Goal: Use online tool/utility: Utilize a website feature to perform a specific function

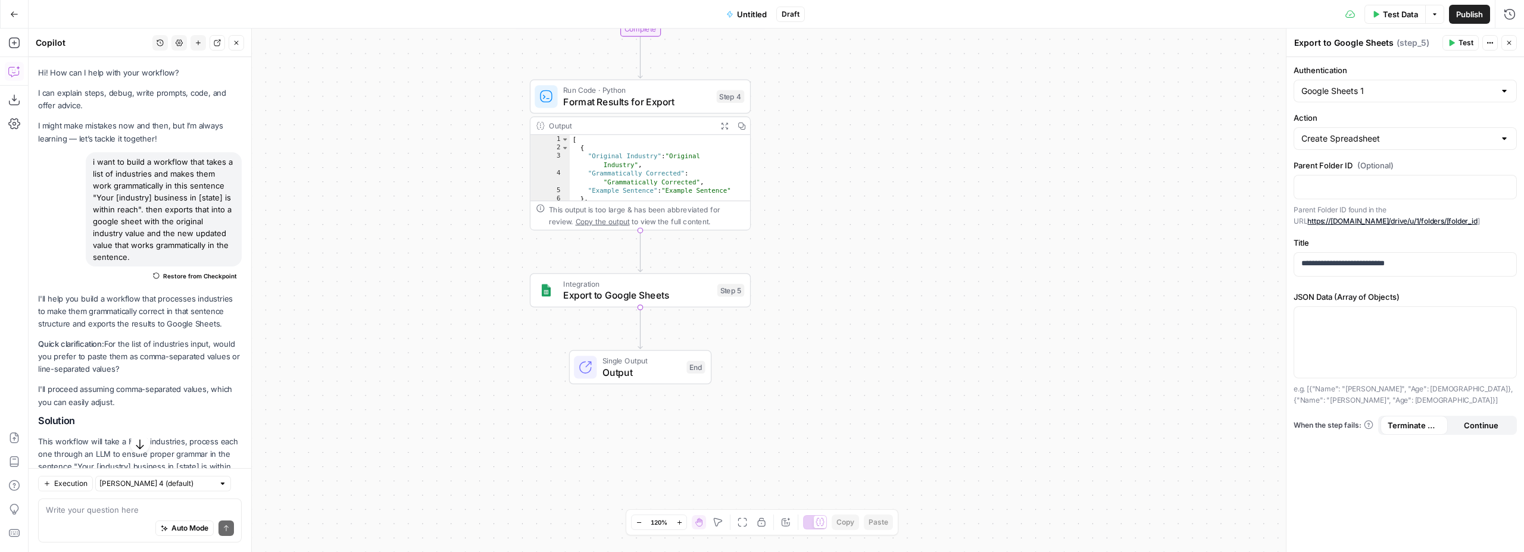
scroll to position [2279, 0]
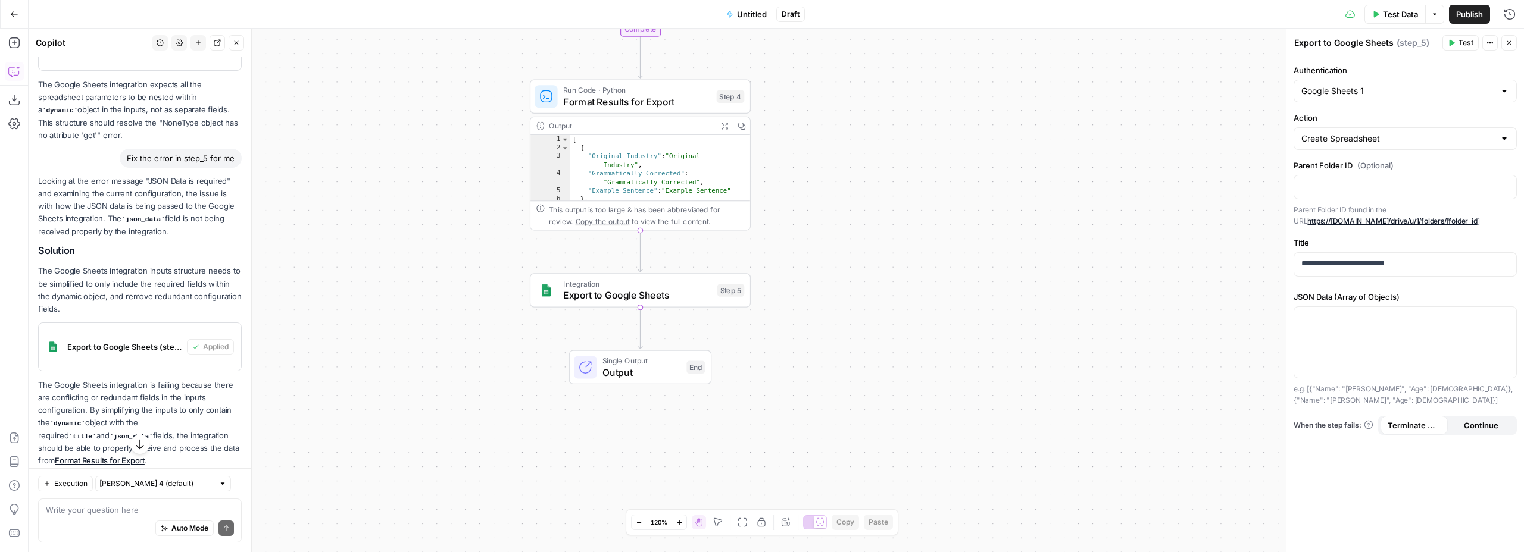
click at [1470, 18] on span "Publish" at bounding box center [1469, 14] width 27 height 12
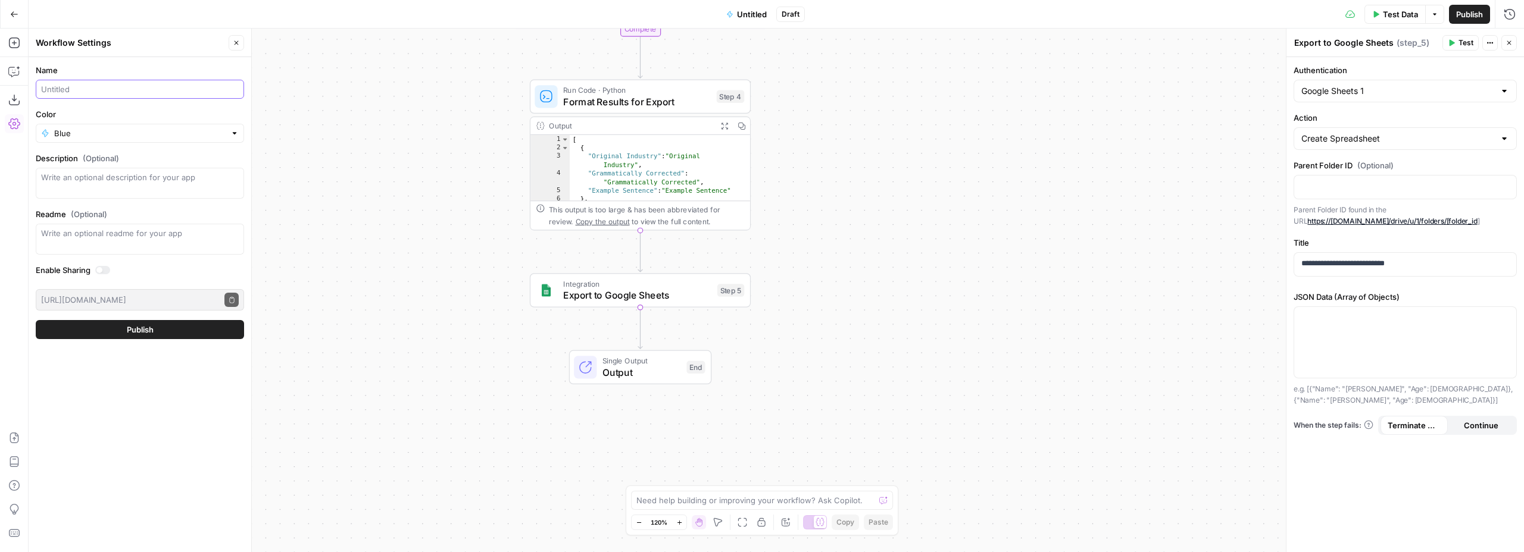
click at [75, 88] on input "Name" at bounding box center [140, 89] width 198 height 12
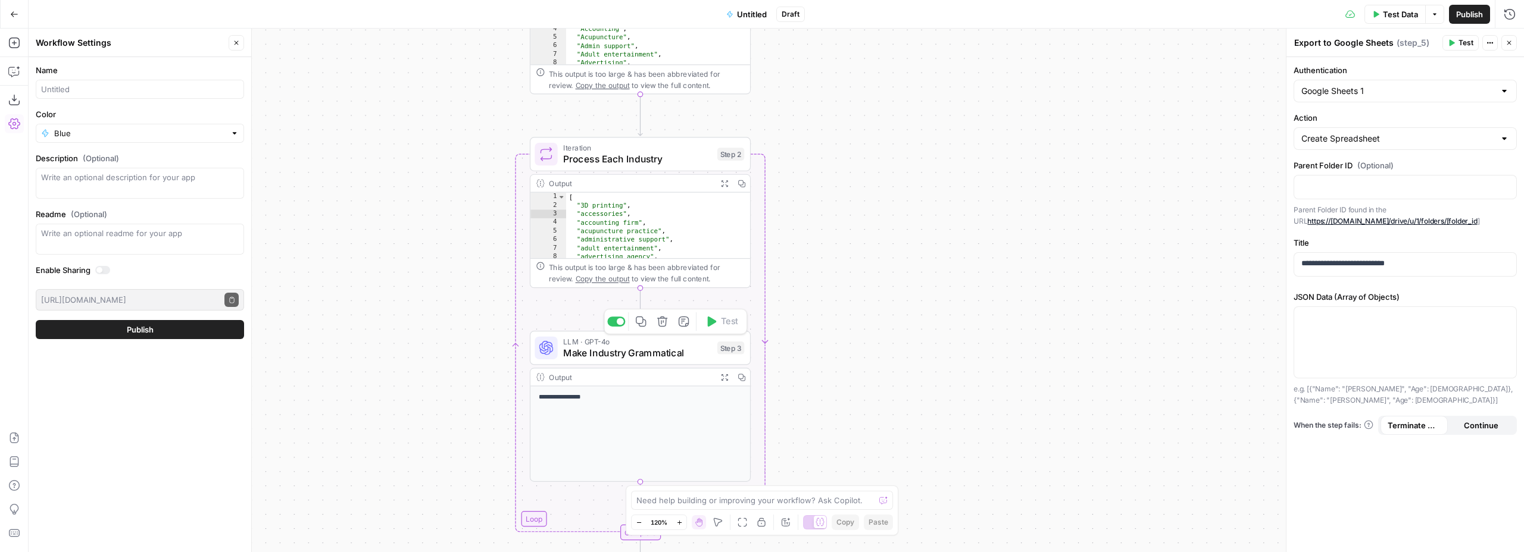
click at [622, 360] on span "Make Industry Grammatical" at bounding box center [637, 353] width 148 height 14
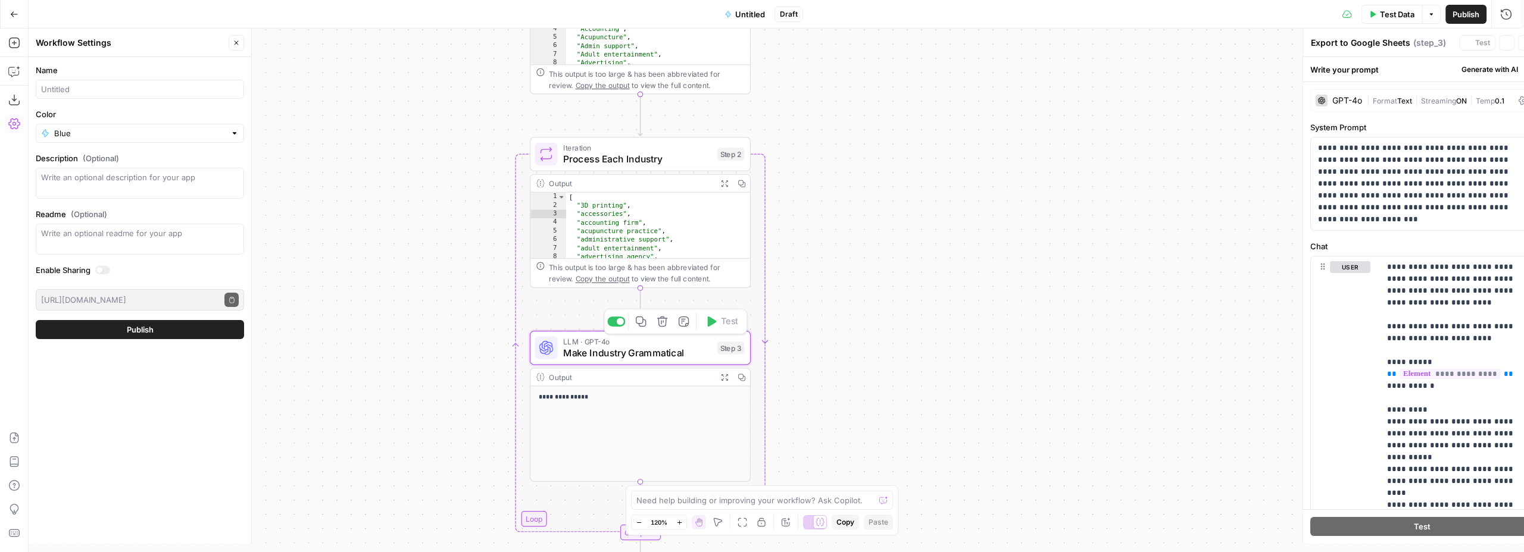
type textarea "Make Industry Grammatical"
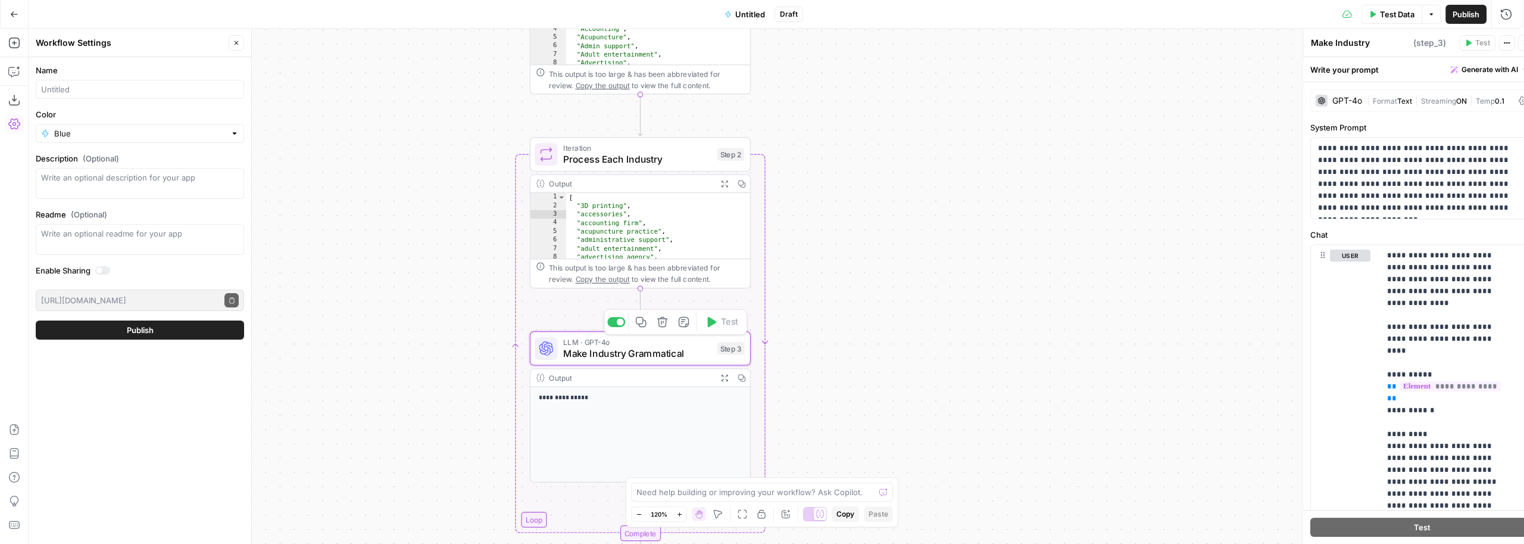
click at [622, 360] on span "Make Industry Grammatical" at bounding box center [637, 353] width 148 height 14
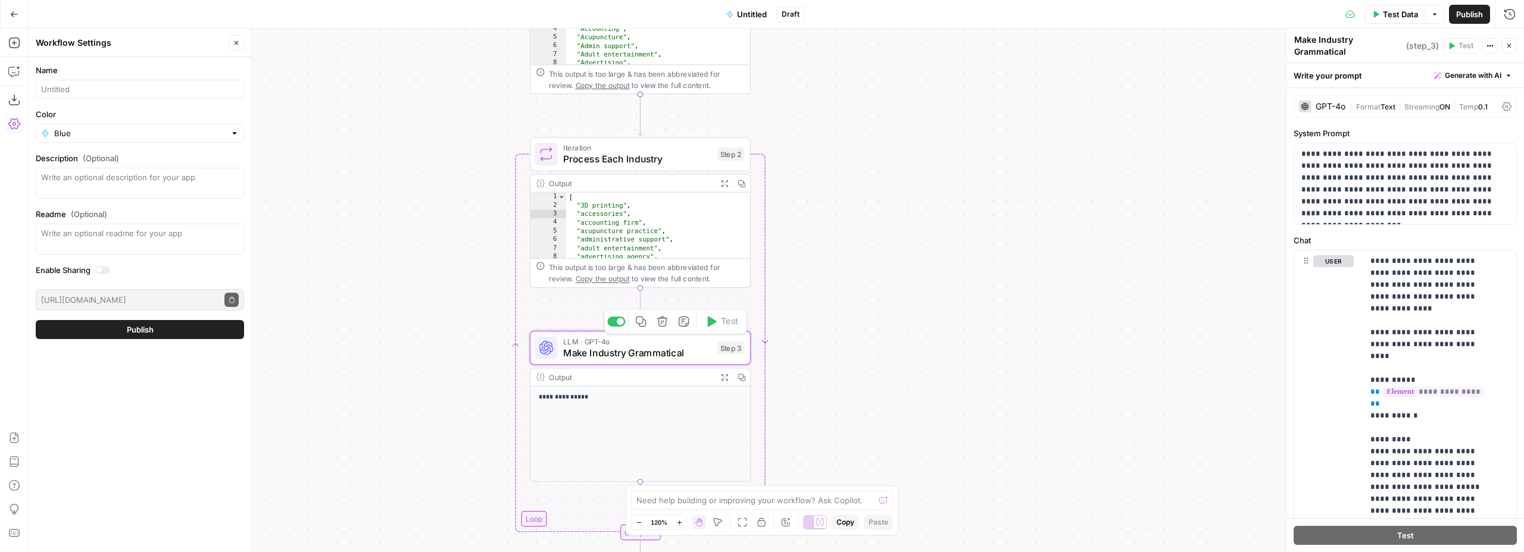
click at [622, 360] on span "Make Industry Grammatical" at bounding box center [637, 353] width 148 height 14
click at [610, 359] on span "Make Industry Grammatical" at bounding box center [637, 353] width 148 height 14
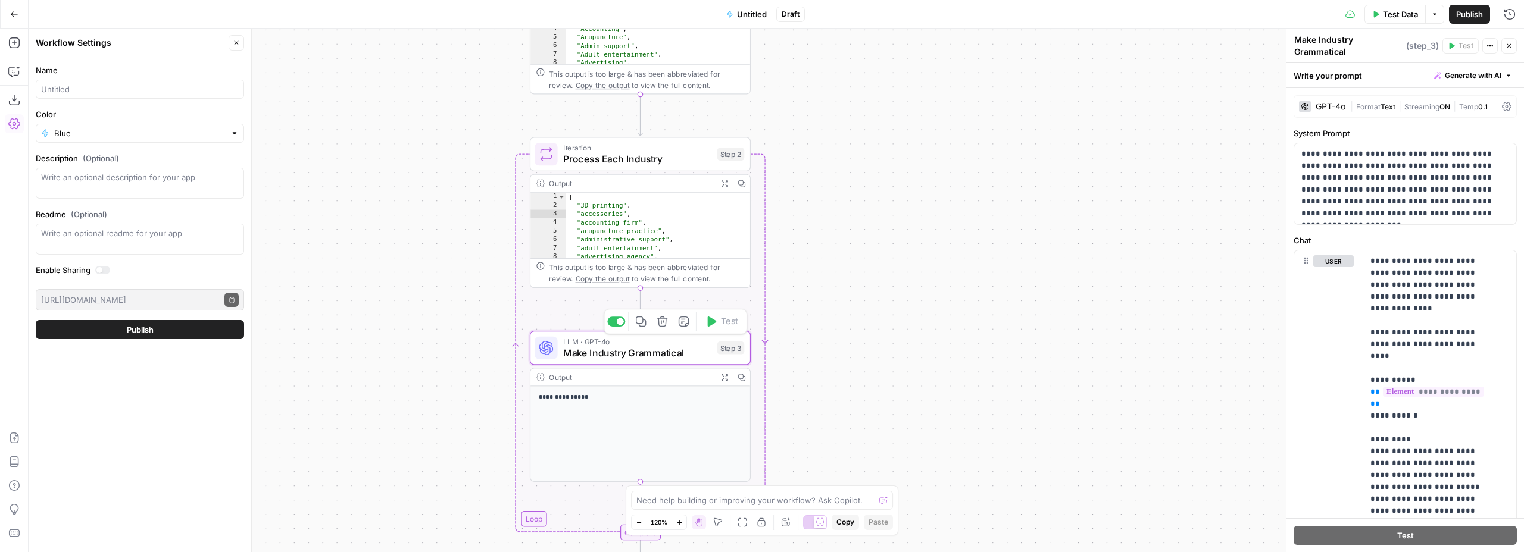
click at [610, 359] on span "Make Industry Grammatical" at bounding box center [637, 353] width 148 height 14
click at [89, 89] on input "Name" at bounding box center [140, 89] width 198 height 12
type input "Make industry grammatical"
click at [138, 327] on span "Publish" at bounding box center [140, 330] width 27 height 12
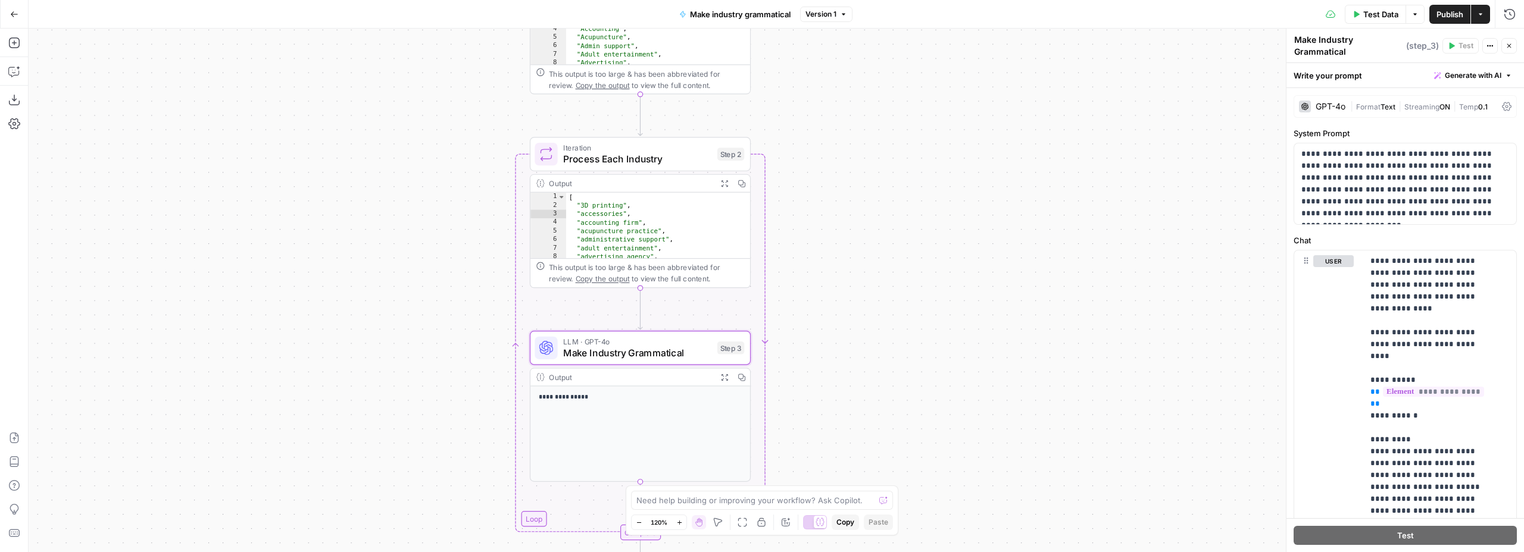
click at [1482, 17] on icon "button" at bounding box center [1480, 14] width 7 height 7
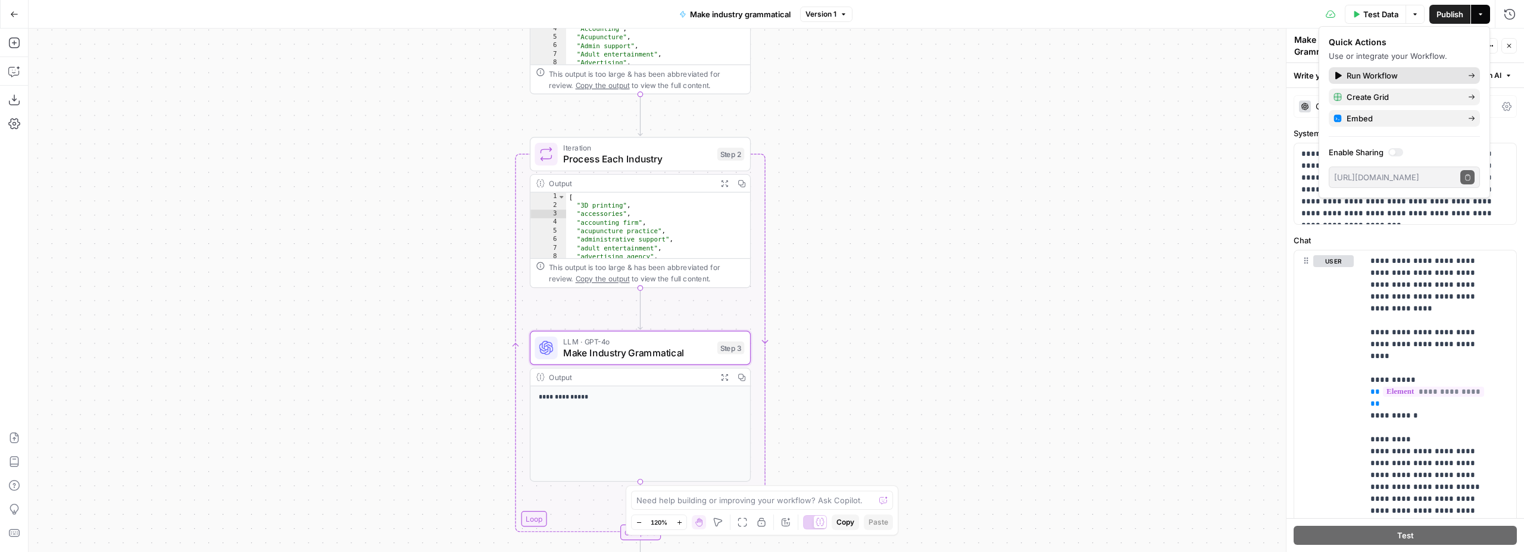
click at [1379, 73] on span "Run Workflow" at bounding box center [1403, 76] width 112 height 12
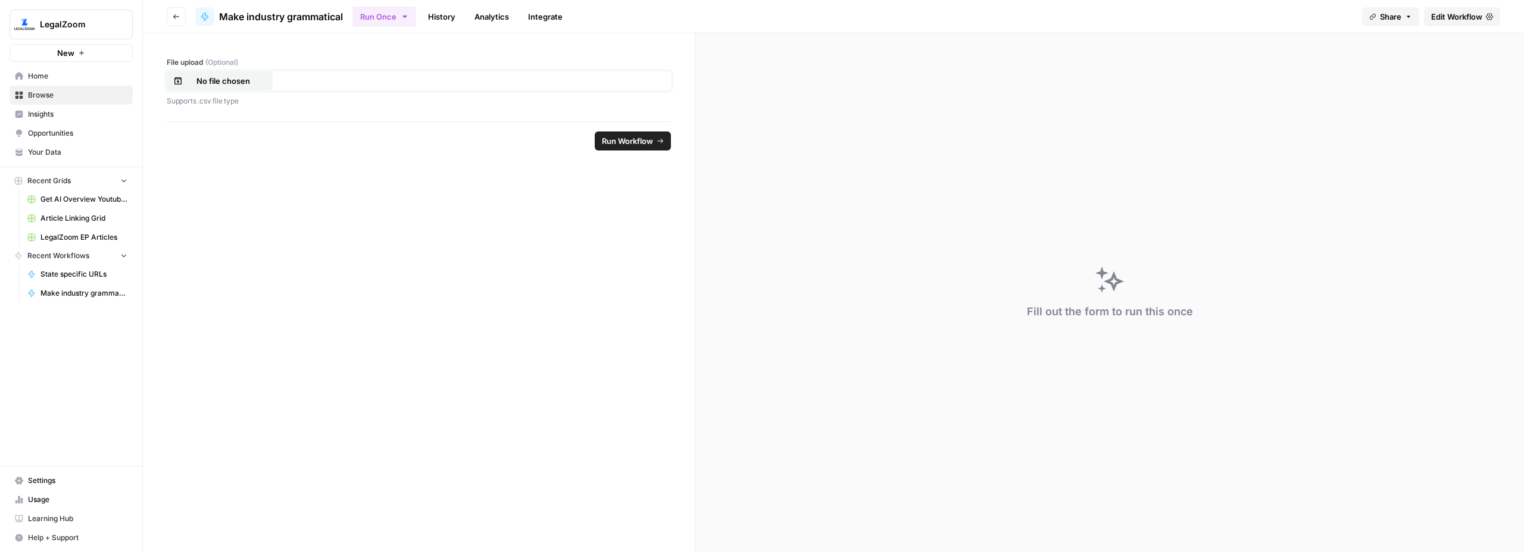
click at [243, 79] on p "No file chosen" at bounding box center [223, 81] width 76 height 12
click at [617, 142] on span "Run Workflow" at bounding box center [627, 141] width 51 height 12
